Goal: Obtain resource: Obtain resource

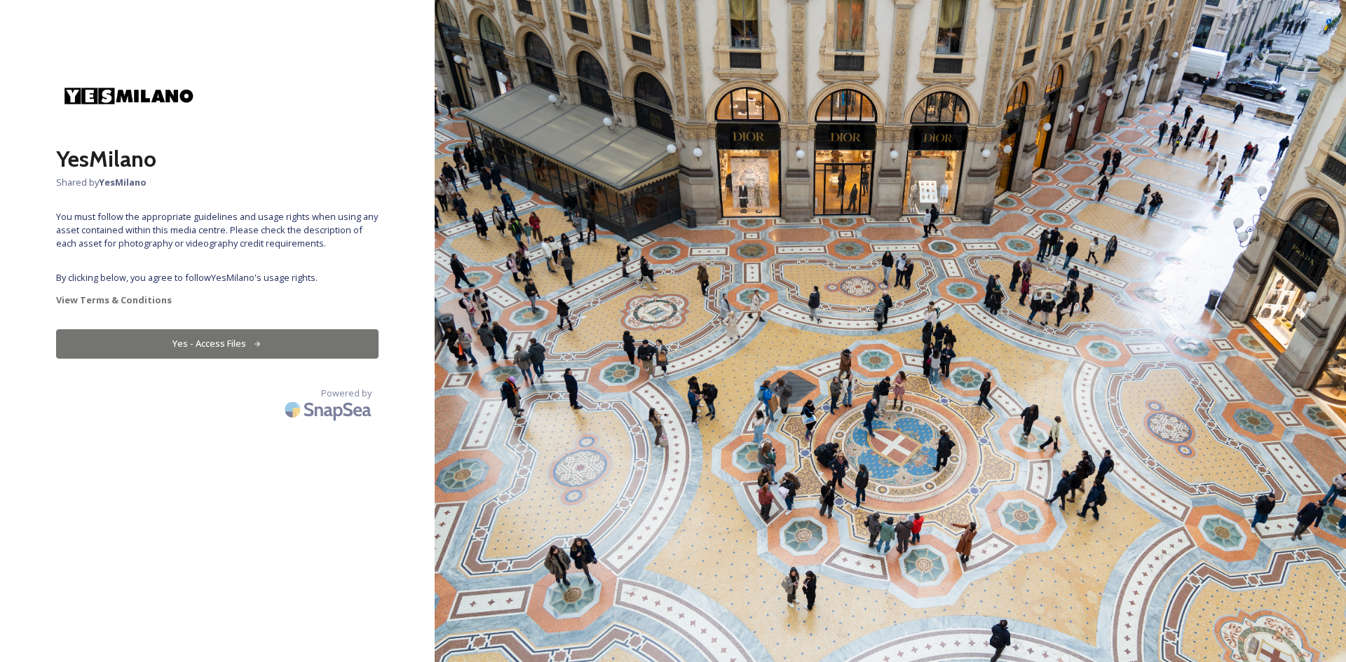
click at [208, 346] on button "Yes - Access Files" at bounding box center [217, 343] width 322 height 29
click at [203, 345] on button "Yes - Access Files" at bounding box center [217, 343] width 322 height 29
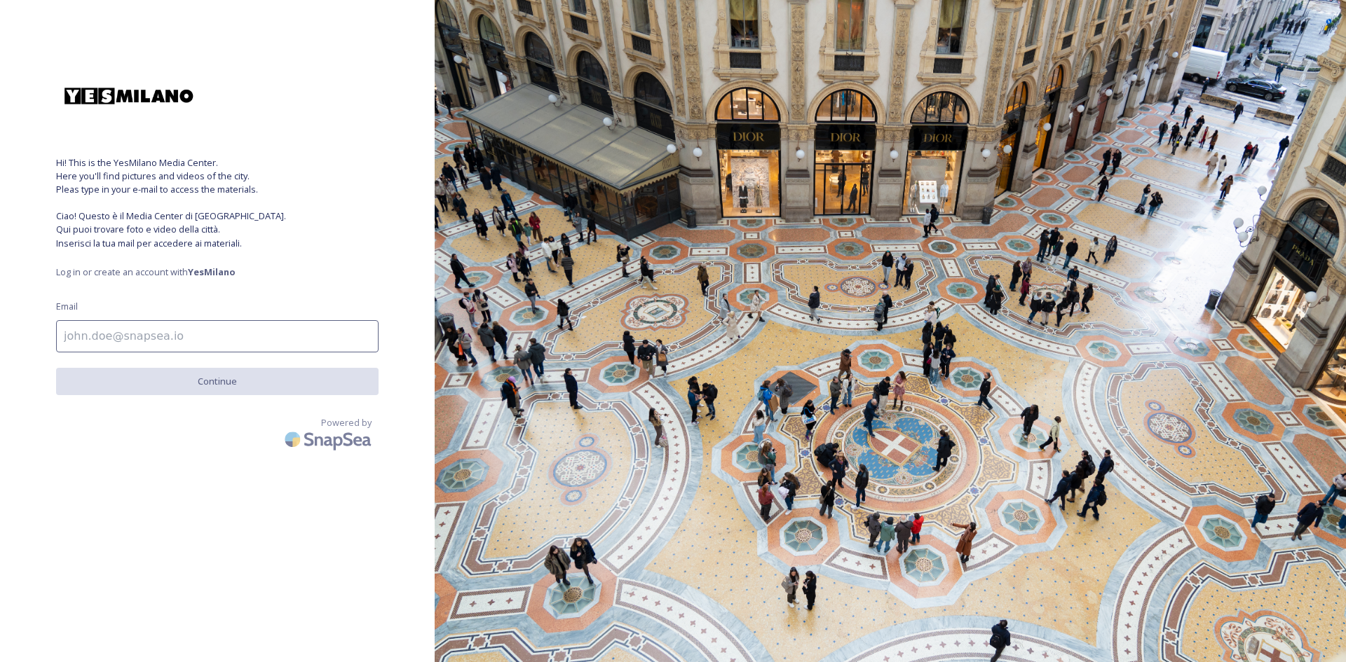
click at [261, 341] on input at bounding box center [217, 336] width 322 height 32
type input "[PERSON_NAME][EMAIL_ADDRESS][DOMAIN_NAME]"
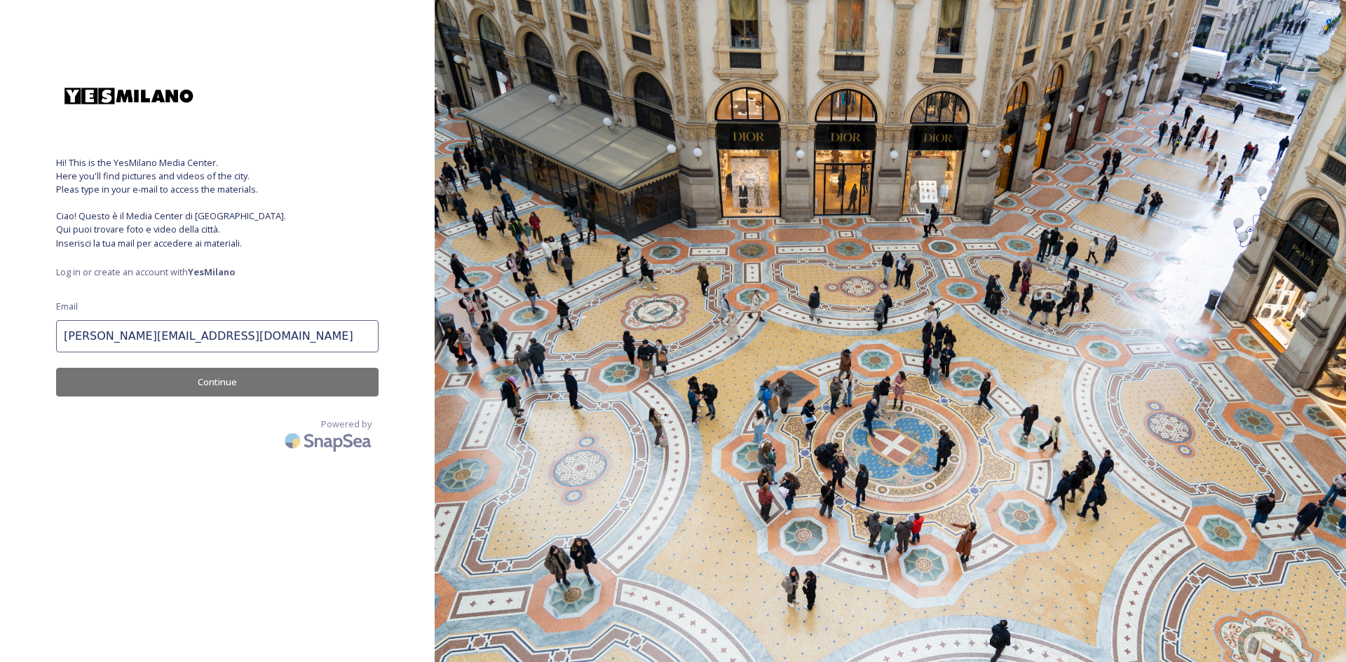
click at [237, 383] on button "Continue" at bounding box center [217, 382] width 322 height 29
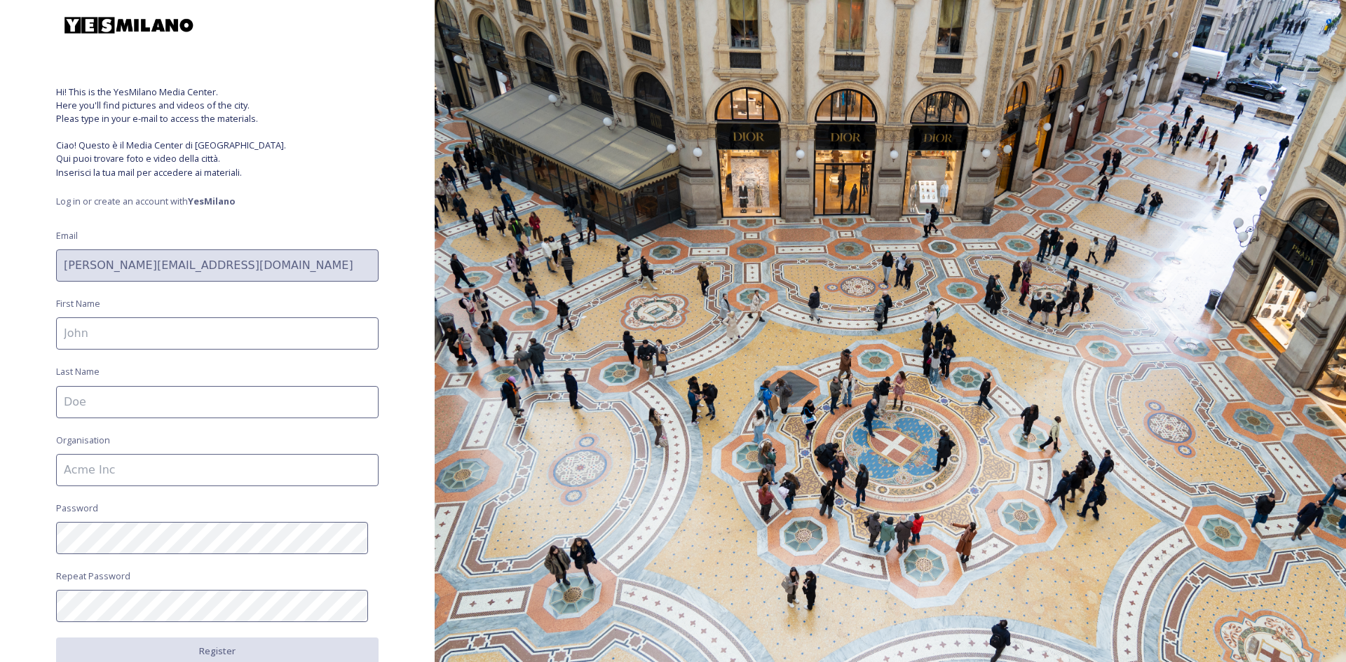
scroll to position [156, 0]
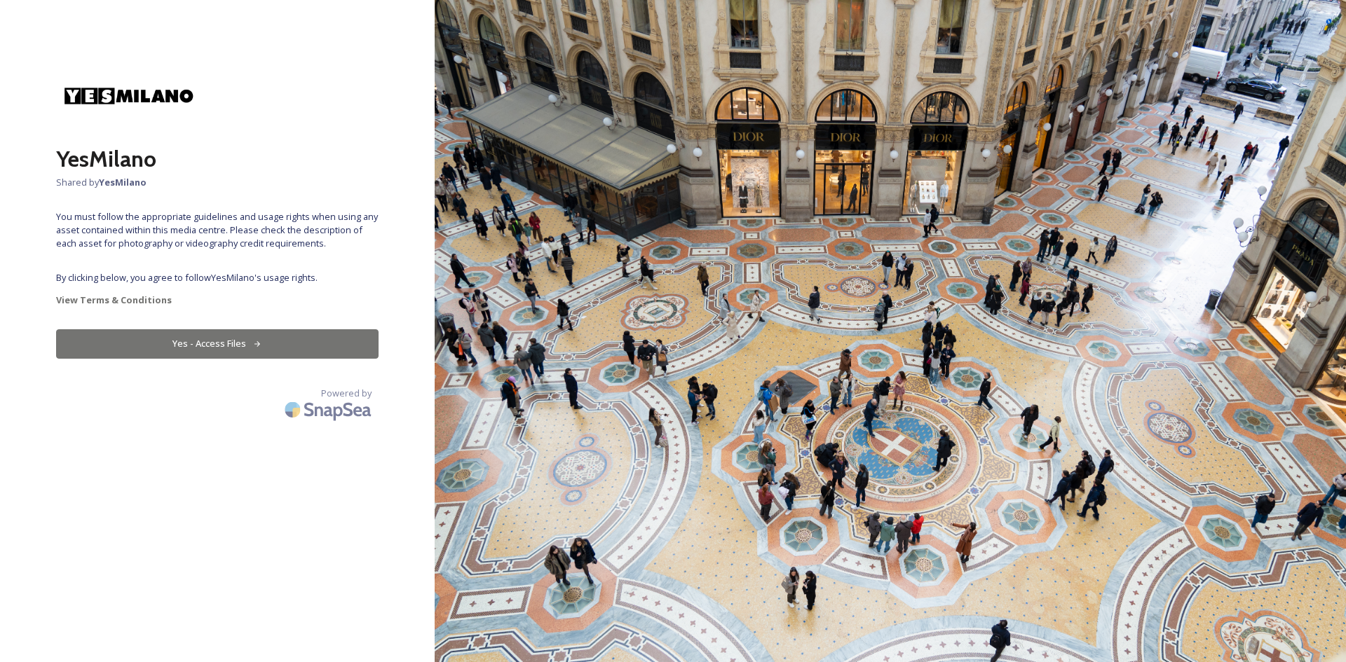
click at [184, 348] on button "Yes - Access Files" at bounding box center [217, 343] width 322 height 29
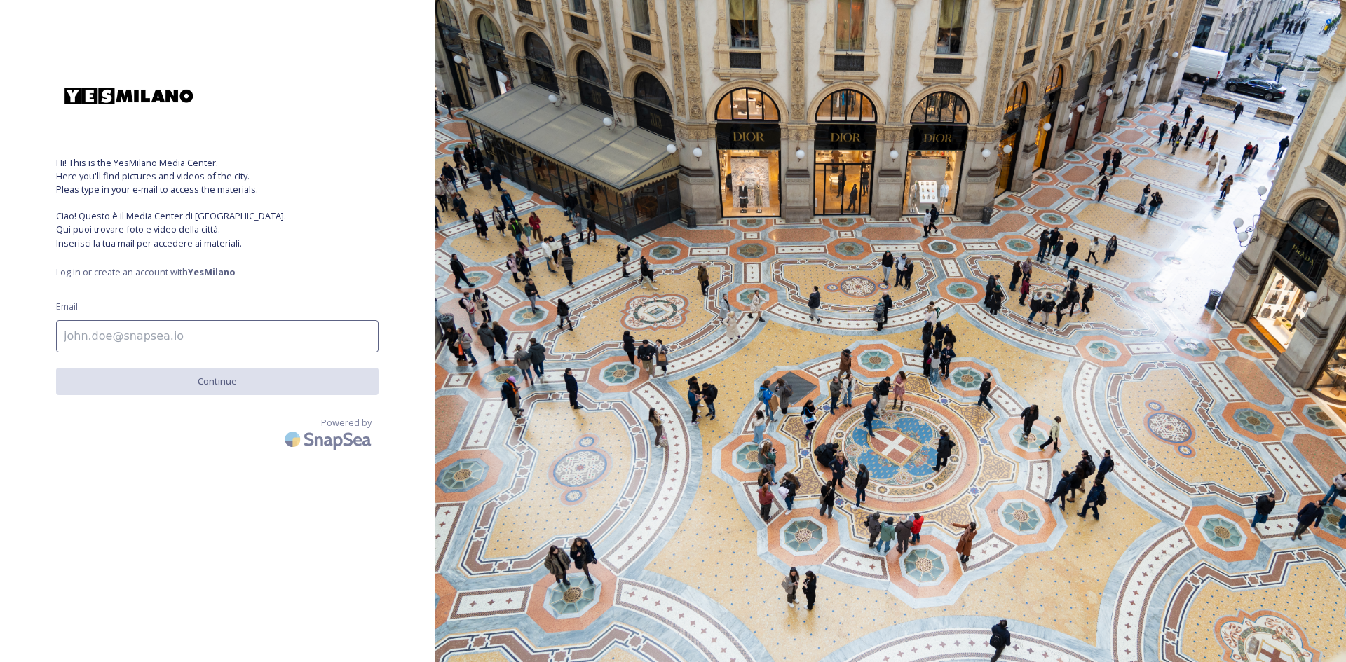
click at [127, 329] on input at bounding box center [217, 336] width 322 height 32
type input "[PERSON_NAME][EMAIL_ADDRESS][DOMAIN_NAME]"
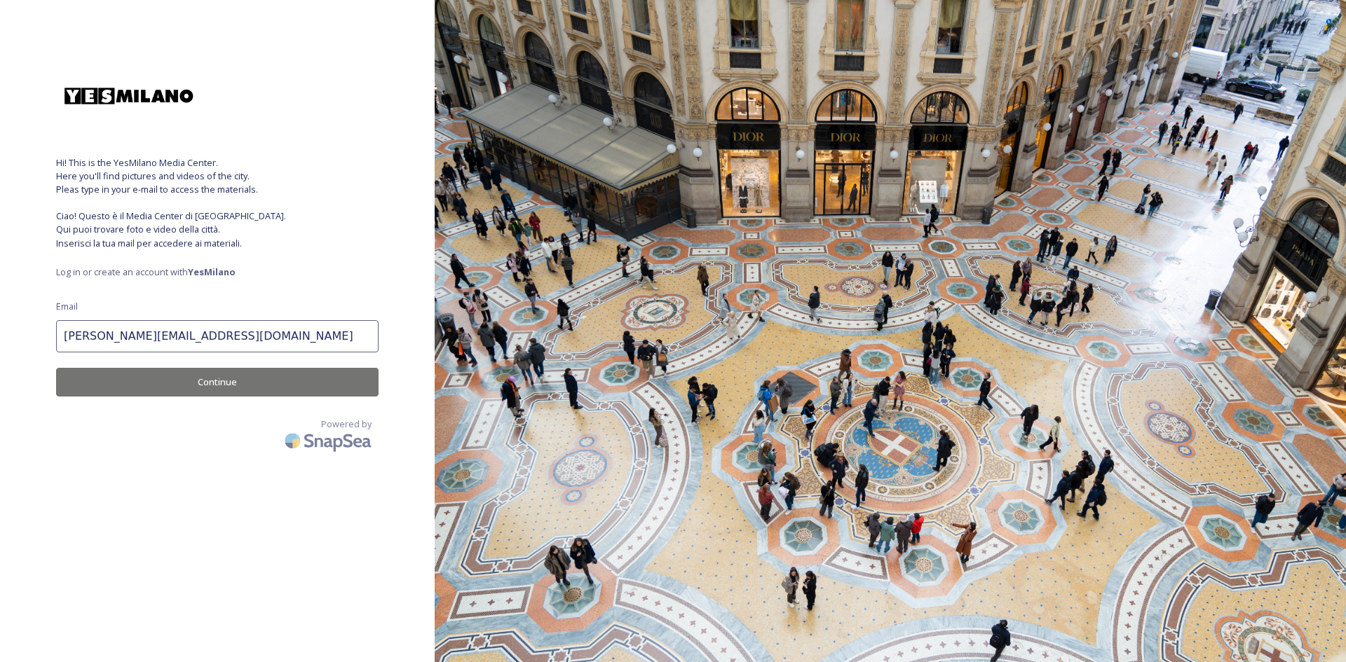
click at [197, 376] on button "Continue" at bounding box center [217, 382] width 322 height 29
